Goal: Information Seeking & Learning: Learn about a topic

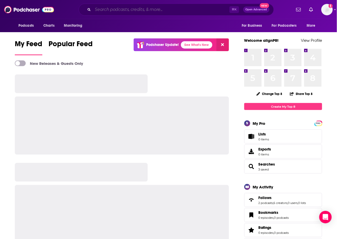
click at [139, 11] on input "Search podcasts, credits, & more..." at bounding box center [161, 9] width 137 height 8
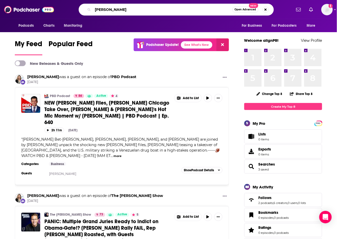
type input "[PERSON_NAME]"
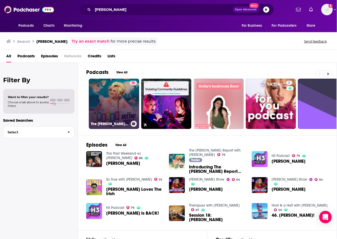
scroll to position [1, 0]
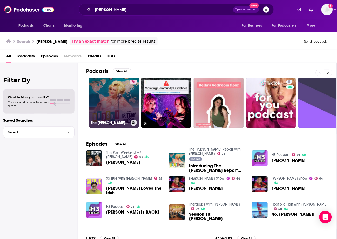
click at [106, 91] on link "76 The [PERSON_NAME] Report with [PERSON_NAME]" at bounding box center [114, 103] width 50 height 50
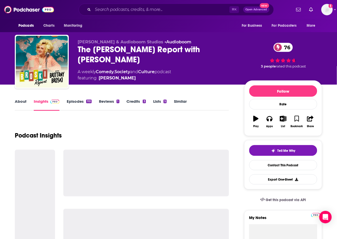
click at [122, 48] on div "The [PERSON_NAME] Report with [PERSON_NAME] 76" at bounding box center [157, 54] width 158 height 20
click at [122, 49] on div "The [PERSON_NAME] Report with [PERSON_NAME] 76" at bounding box center [157, 54] width 158 height 20
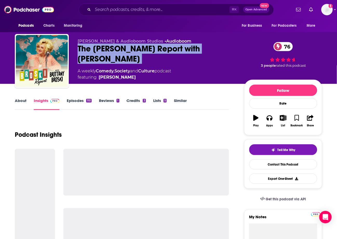
click at [122, 49] on div "The [PERSON_NAME] Report with [PERSON_NAME] 76" at bounding box center [157, 54] width 158 height 20
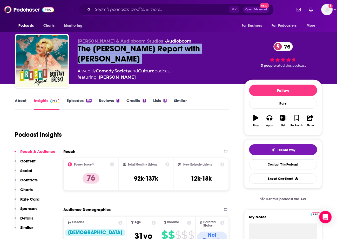
scroll to position [1, 0]
copy div "The [PERSON_NAME] Report with [PERSON_NAME] 76"
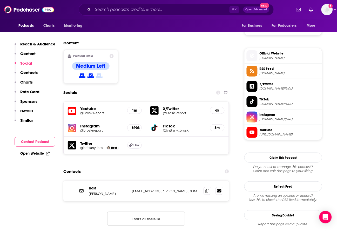
scroll to position [402, 0]
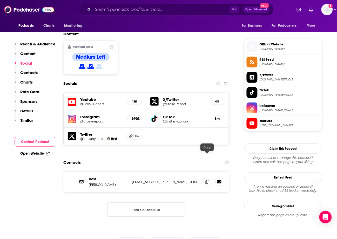
drag, startPoint x: 207, startPoint y: 154, endPoint x: 202, endPoint y: 155, distance: 5.0
click at [206, 180] on icon at bounding box center [208, 182] width 4 height 4
